Goal: Information Seeking & Learning: Learn about a topic

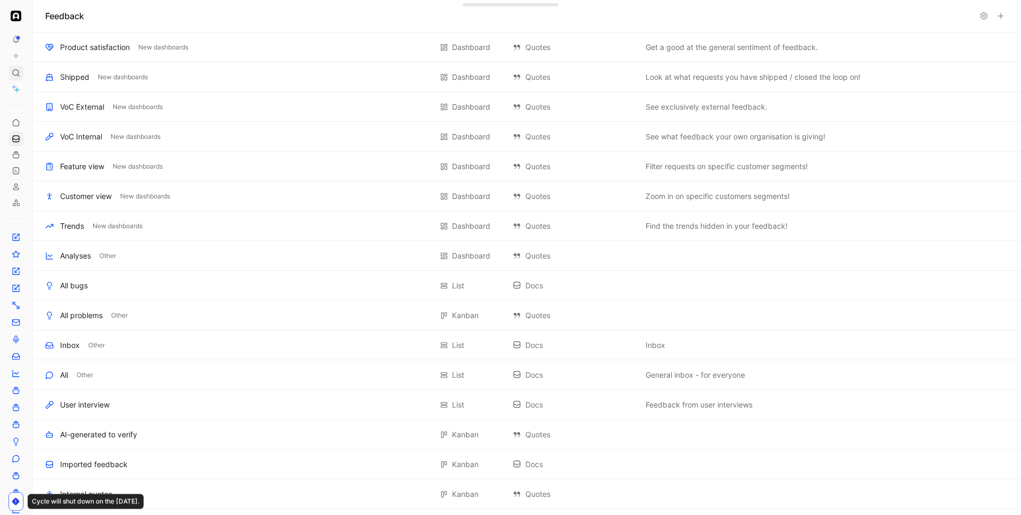
click at [10, 74] on div at bounding box center [16, 72] width 15 height 15
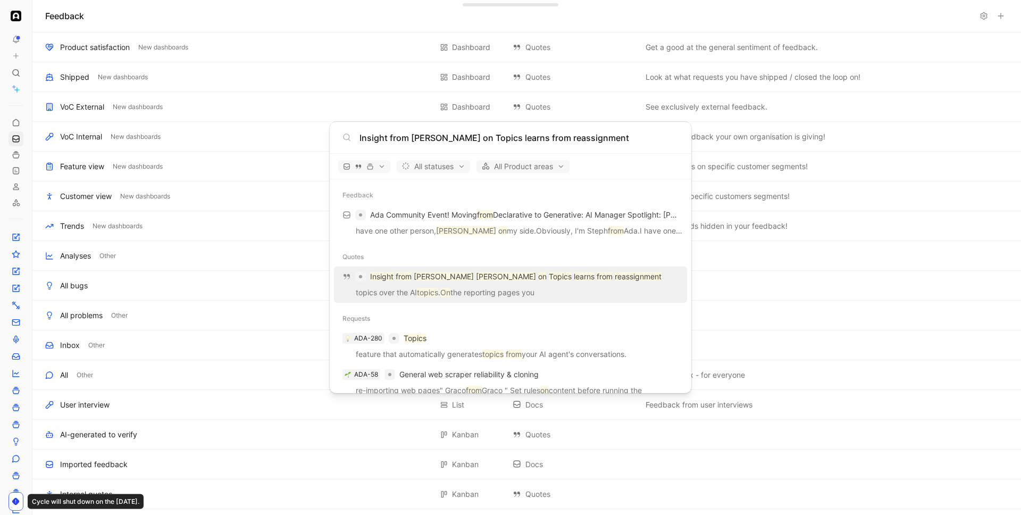
type input "Insight from Joel Chan on Topics learns from reassignment"
click at [476, 280] on mark "Chan" at bounding box center [506, 276] width 60 height 9
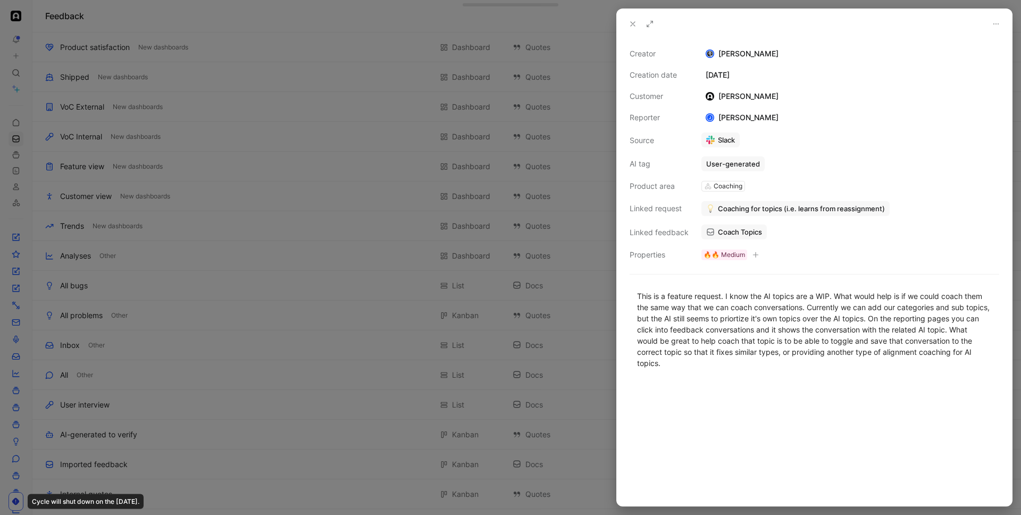
click at [729, 231] on span "Coach Topics" at bounding box center [740, 232] width 44 height 10
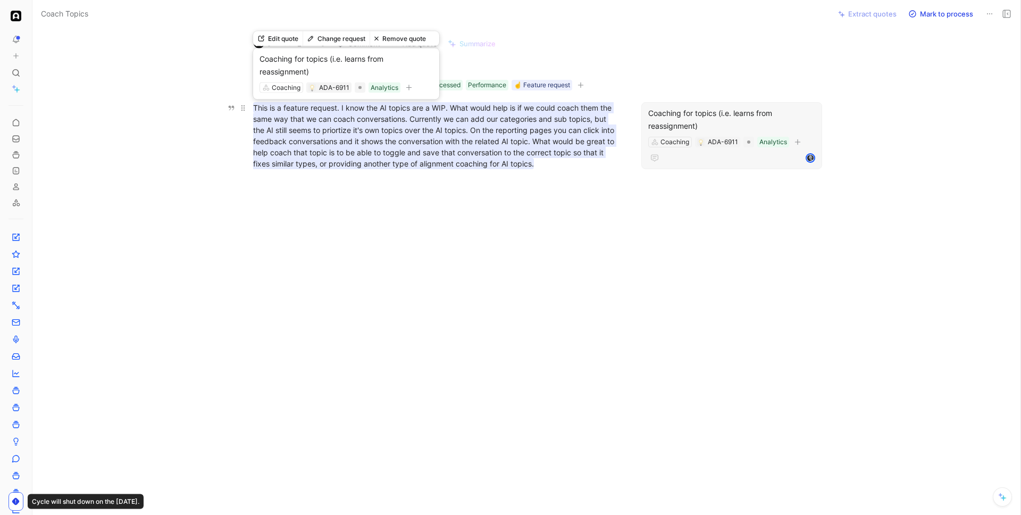
click at [517, 140] on mark "This is a feature request. I know the AI topics are a WIP. What would help is i…" at bounding box center [434, 135] width 363 height 67
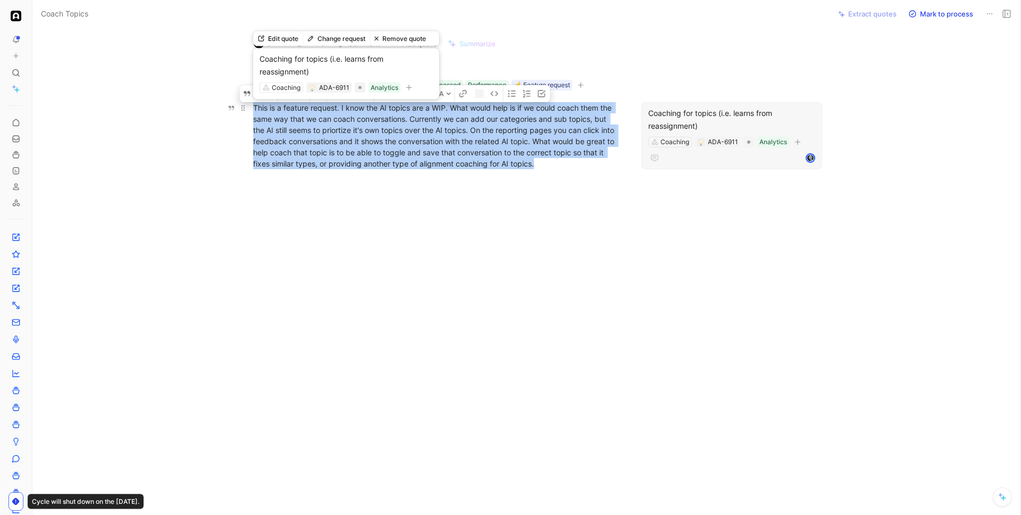
click at [517, 140] on mark "This is a feature request. I know the AI topics are a WIP. What would help is i…" at bounding box center [434, 135] width 363 height 67
click at [14, 68] on div at bounding box center [16, 72] width 15 height 15
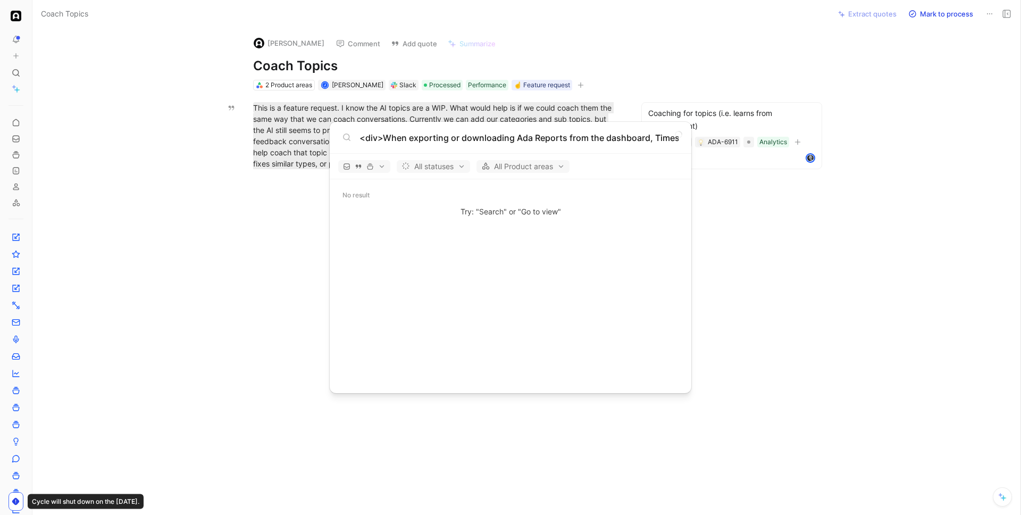
drag, startPoint x: 384, startPoint y: 138, endPoint x: 273, endPoint y: 130, distance: 111.4
click at [273, 130] on body "To pick up a draggable item, press the space bar. While dragging, use the arrow…" at bounding box center [510, 257] width 1021 height 515
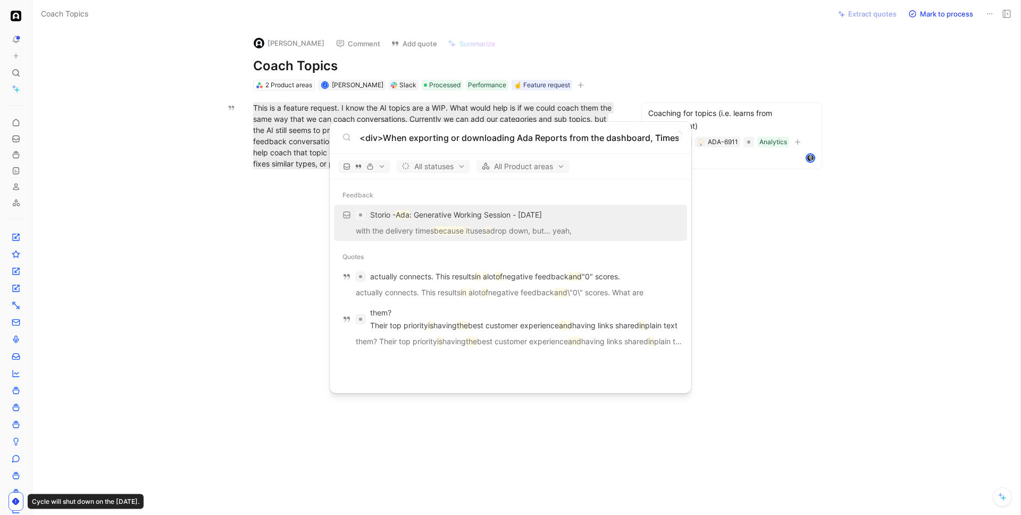
click at [387, 139] on input "<div>When exporting or downloading Ada Reports from the dashboard, Timestamps w…" at bounding box center [518, 137] width 319 height 13
click at [384, 136] on input "<div>When exporting or downloading Ada Reports from the dashboard, Timestamps w…" at bounding box center [518, 137] width 319 height 13
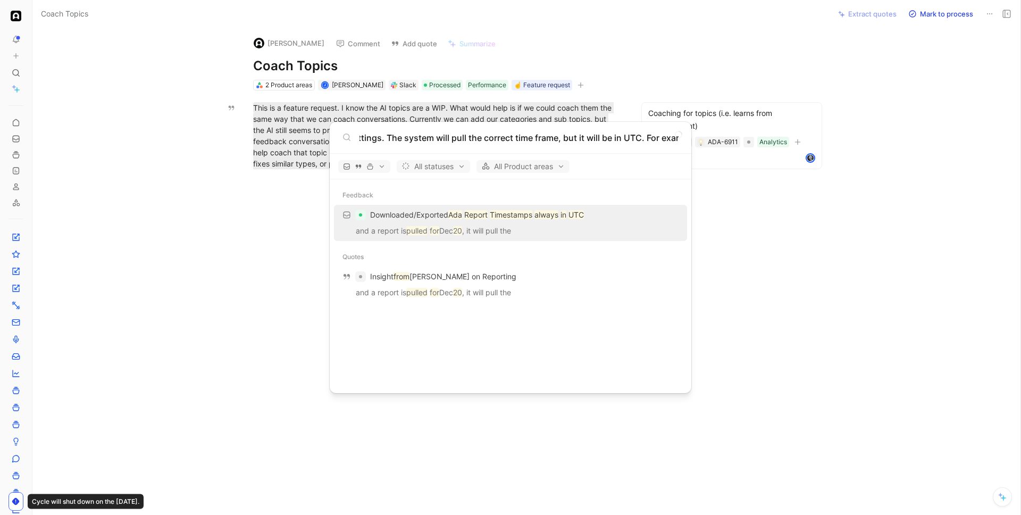
scroll to position [0, 1619]
drag, startPoint x: 622, startPoint y: 141, endPoint x: 745, endPoint y: 152, distance: 123.3
click at [745, 152] on body "To pick up a draggable item, press the space bar. While dragging, use the arrow…" at bounding box center [510, 257] width 1021 height 515
drag, startPoint x: 603, startPoint y: 137, endPoint x: 754, endPoint y: 148, distance: 151.4
click at [754, 148] on body "To pick up a draggable item, press the space bar. While dragging, use the arrow…" at bounding box center [510, 257] width 1021 height 515
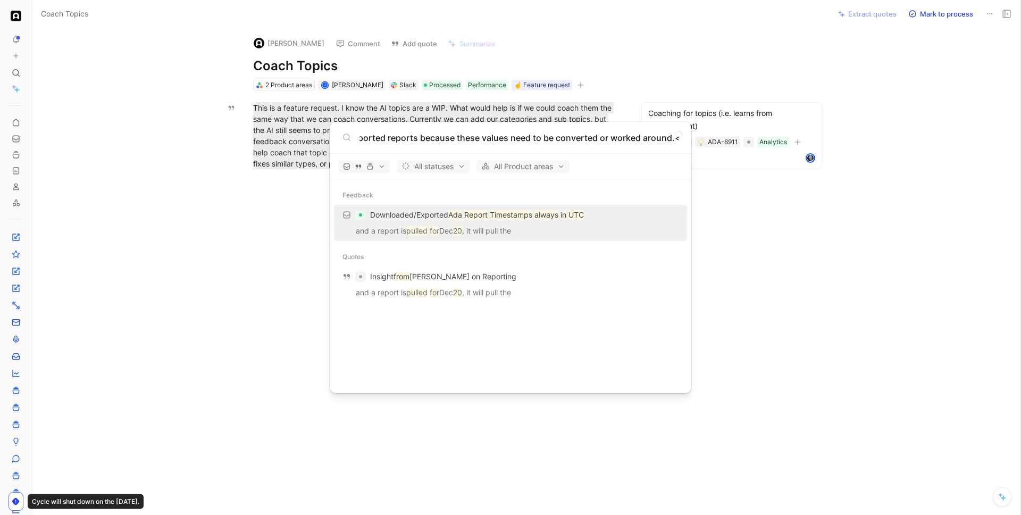
click at [474, 141] on input "When exporting or downloading Ada Reports from the dashboard, Timestamps will a…" at bounding box center [518, 137] width 319 height 13
drag, startPoint x: 417, startPoint y: 139, endPoint x: 648, endPoint y: 146, distance: 231.4
click at [648, 146] on div "When exporting or downloading Ada Reports from the dashboard, Timestamps will a…" at bounding box center [511, 138] width 362 height 32
type input "When exporting or downloading Ada Reports from the dashboard, Timestamps will a…"
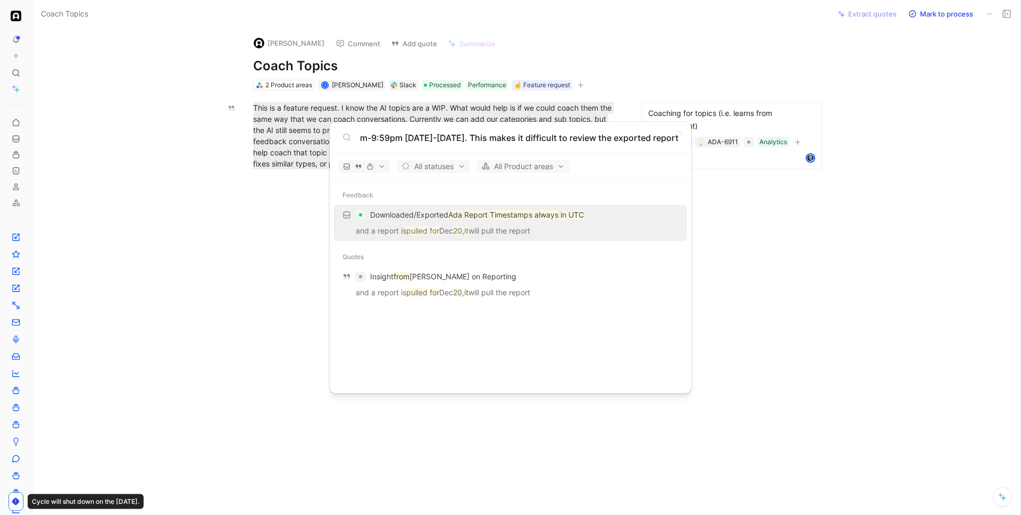
scroll to position [0, 0]
click at [441, 209] on p "Downloaded/Exported Ada Report Timestamps always in UTC" at bounding box center [477, 214] width 214 height 13
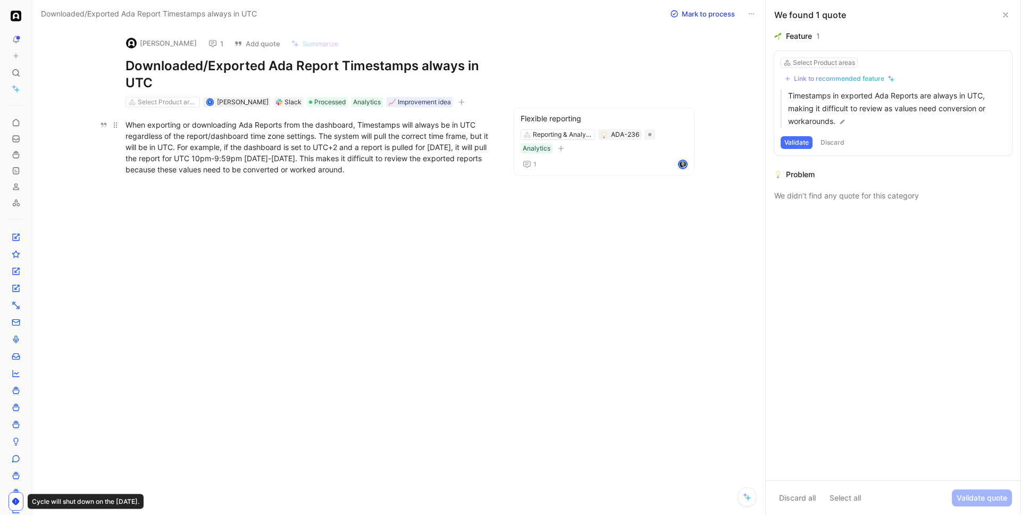
click at [287, 132] on div "When exporting or downloading Ada Reports from the dashboard, Timestamps will a…" at bounding box center [309, 147] width 368 height 56
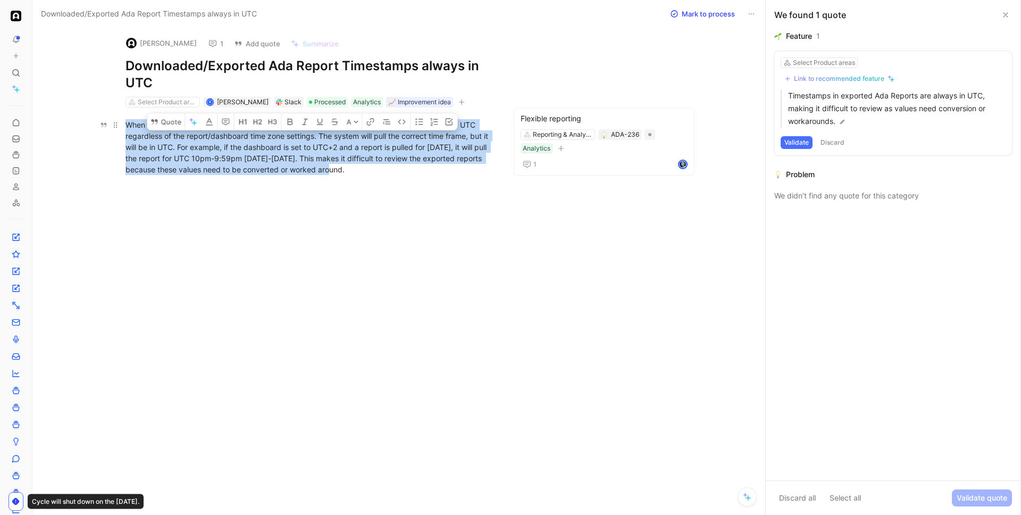
click at [287, 132] on div "When exporting or downloading Ada Reports from the dashboard, Timestamps will a…" at bounding box center [309, 147] width 368 height 56
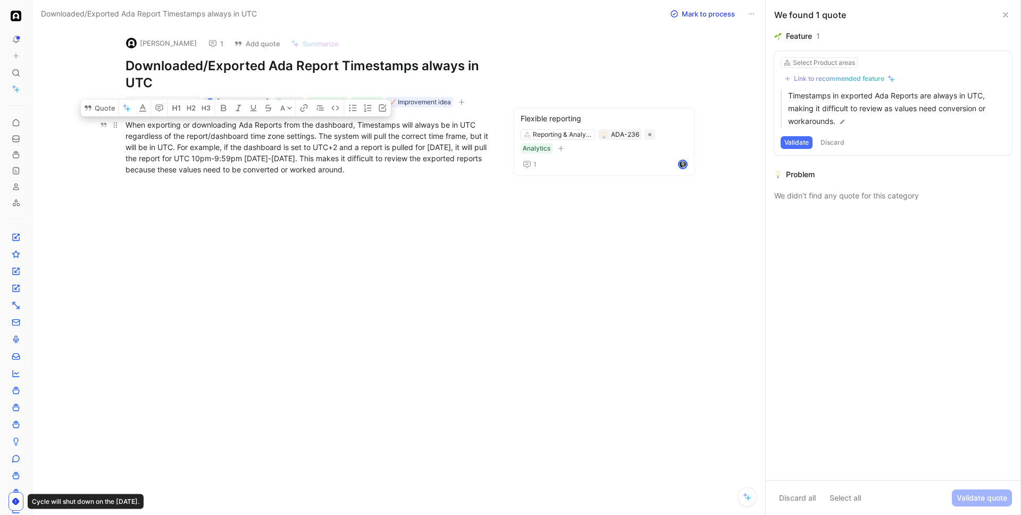
click at [297, 152] on div "When exporting or downloading Ada Reports from the dashboard, Timestamps will a…" at bounding box center [309, 147] width 368 height 56
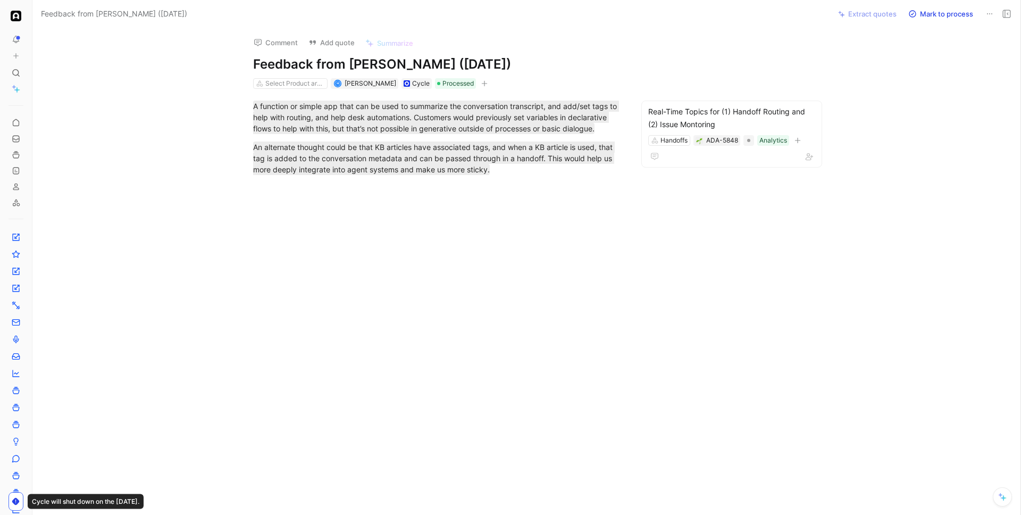
click at [452, 148] on div "A function or simple app that can be used to summarize the conversation transcr…" at bounding box center [437, 138] width 765 height 98
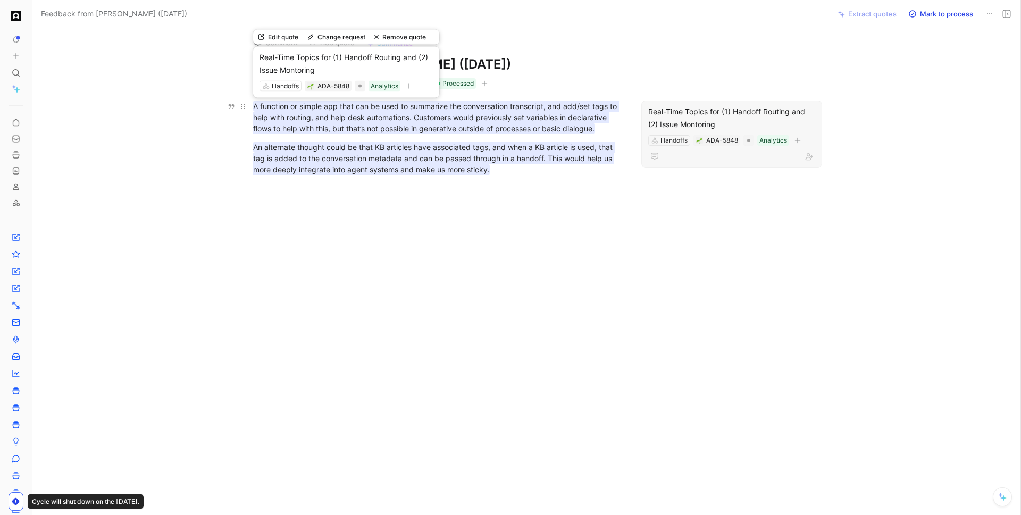
click at [318, 109] on mark "A function or simple app that can be used to summarize the conversation transcr…" at bounding box center [436, 116] width 366 height 33
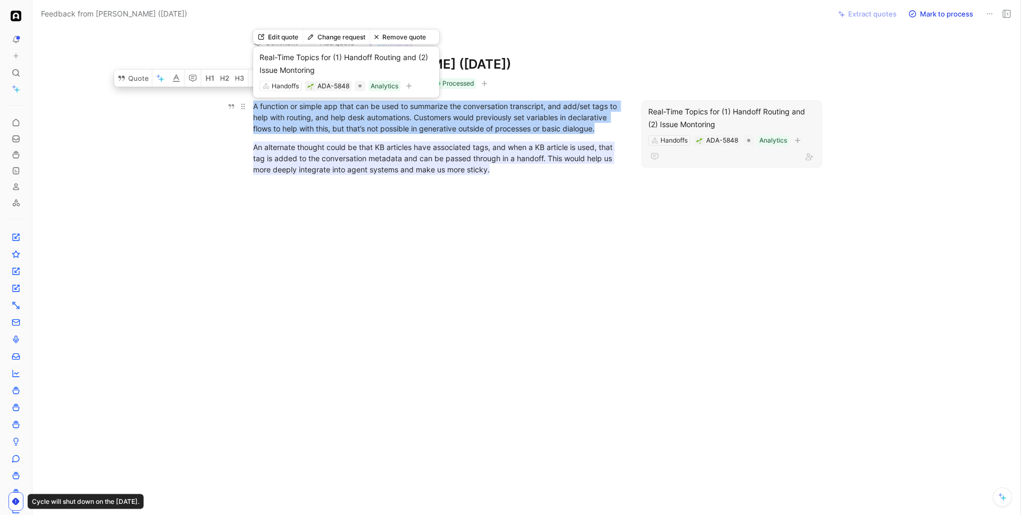
click at [318, 109] on mark "A function or simple app that can be used to summarize the conversation transcr…" at bounding box center [436, 116] width 366 height 33
copy mark "A function or simple app that can be used to summarize the conversation transcr…"
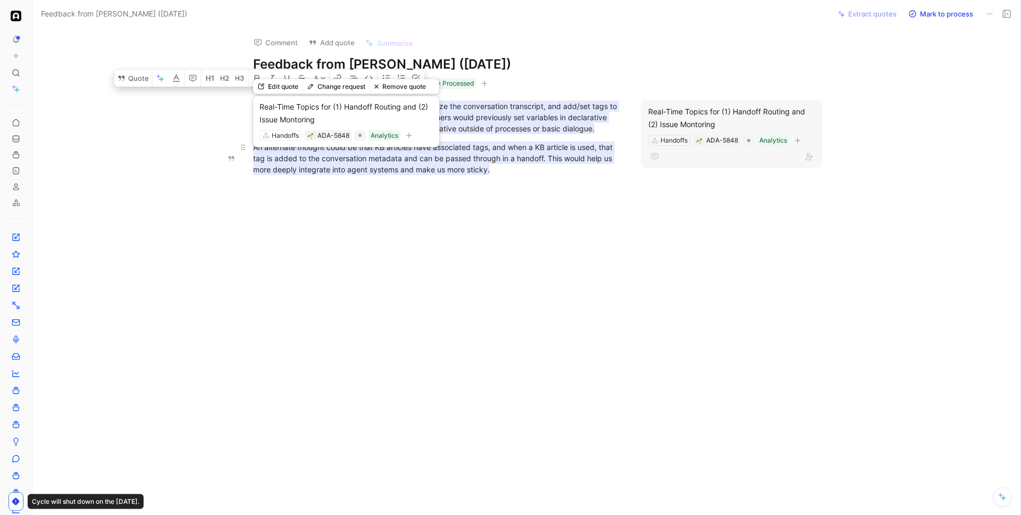
click at [302, 175] on mark "An alternate thought could be that KB articles have associated tags, and when a…" at bounding box center [434, 157] width 362 height 33
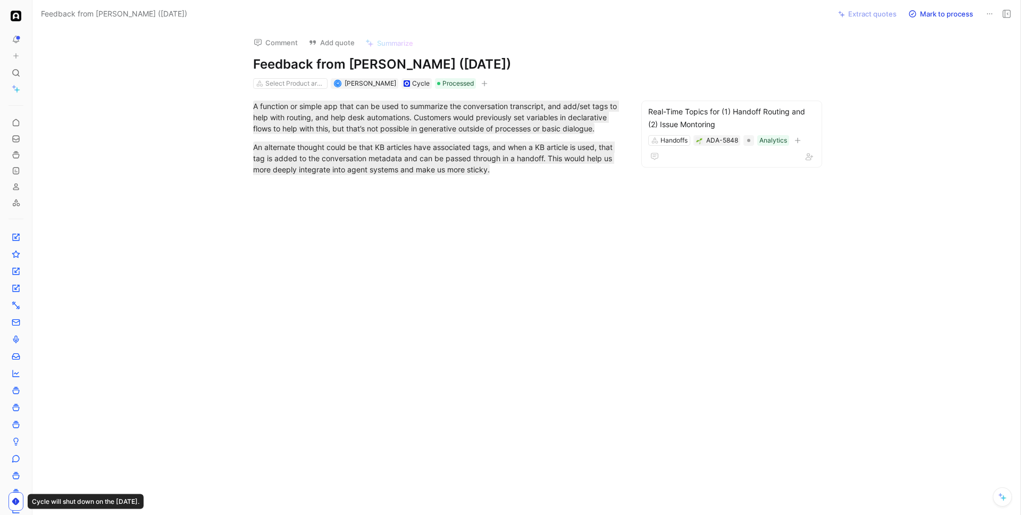
click at [307, 207] on div at bounding box center [437, 264] width 765 height 154
